Goal: Check status: Check status

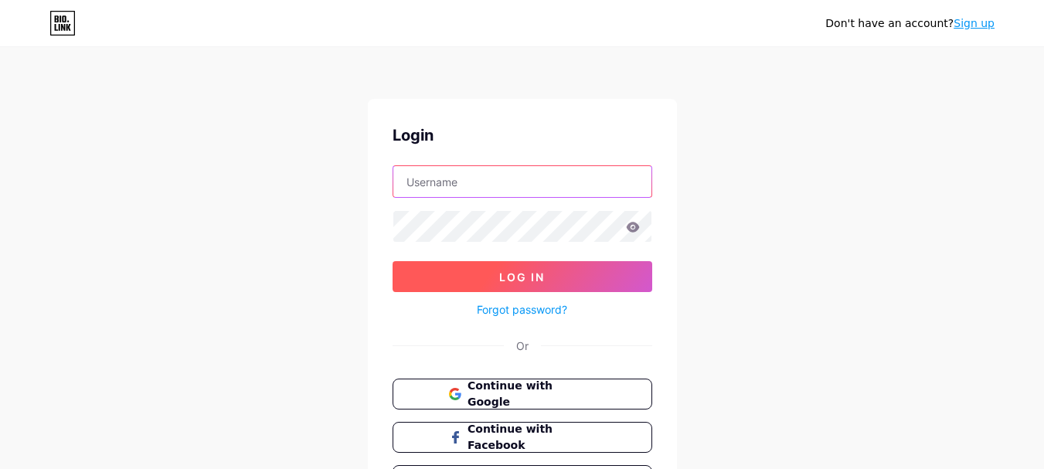
type input "[EMAIL_ADDRESS][DOMAIN_NAME]"
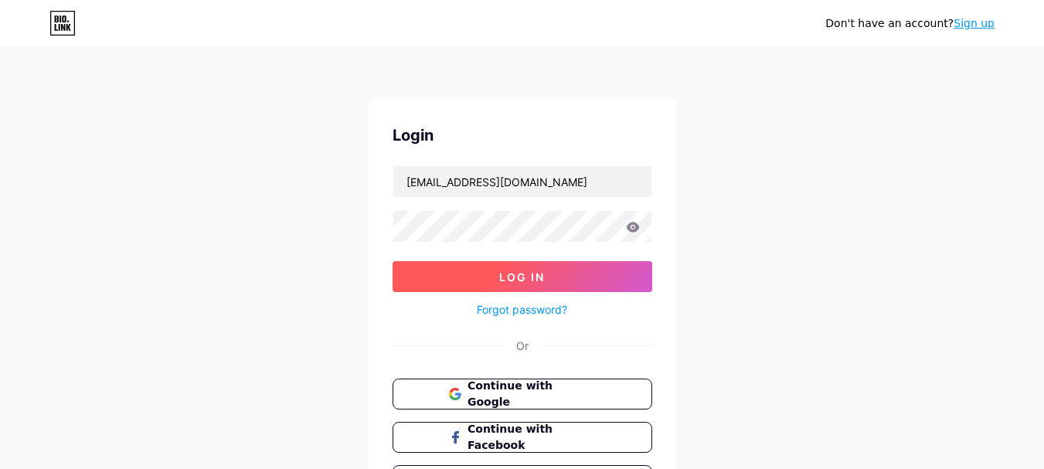
click at [586, 277] on button "Log In" at bounding box center [523, 276] width 260 height 31
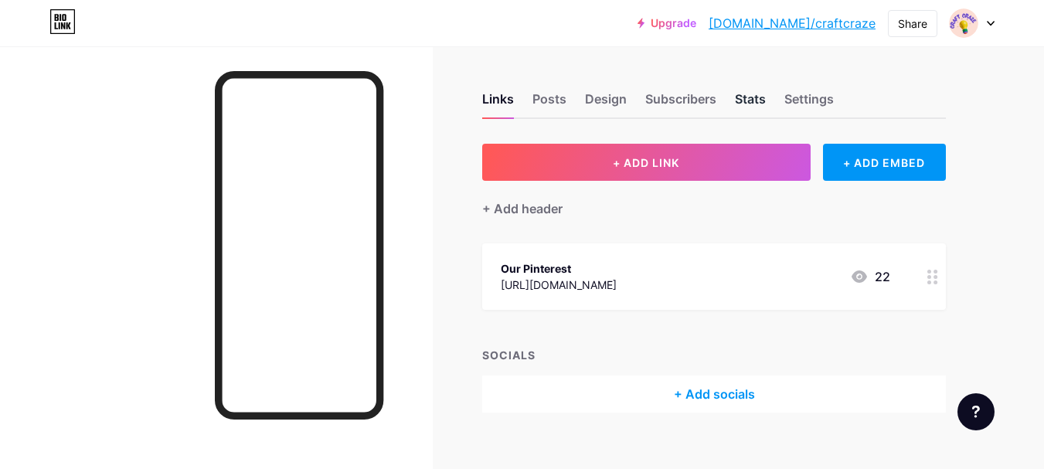
click at [759, 107] on div "Stats" at bounding box center [750, 104] width 31 height 28
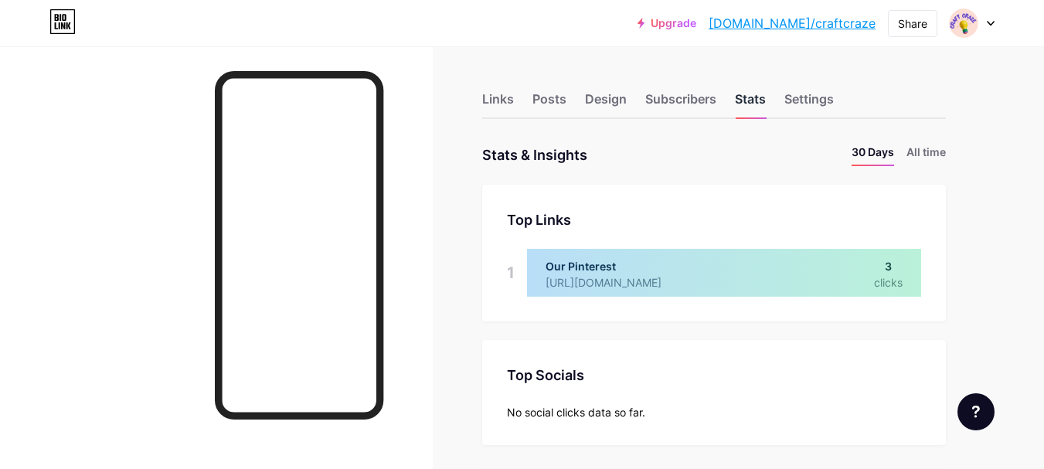
scroll to position [469, 1044]
click at [917, 154] on li "All time" at bounding box center [926, 155] width 39 height 22
